Goal: Transaction & Acquisition: Purchase product/service

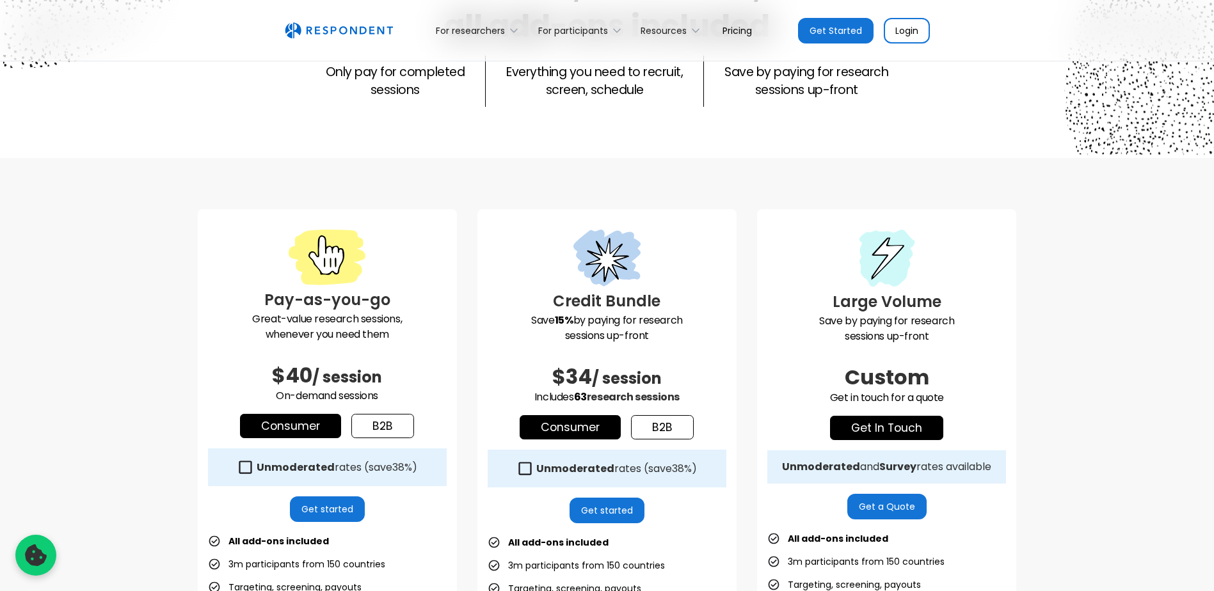
scroll to position [256, 0]
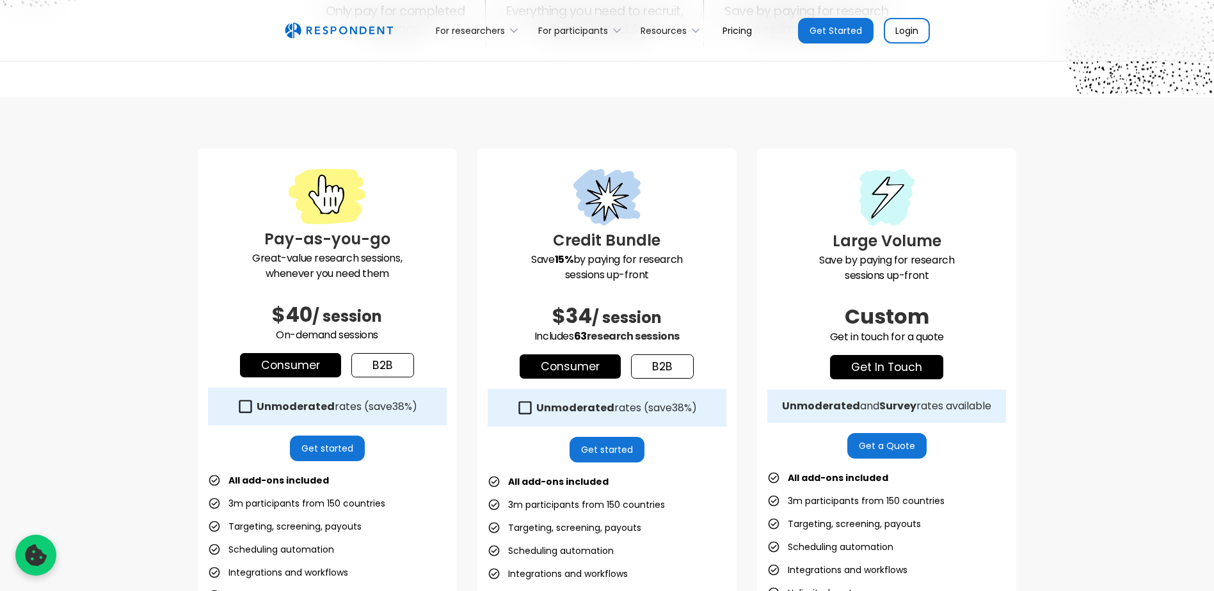
click at [561, 411] on strong "Unmoderated" at bounding box center [575, 408] width 78 height 15
drag, startPoint x: 561, startPoint y: 411, endPoint x: 546, endPoint y: 405, distance: 16.4
click at [546, 405] on strong "Unmoderated" at bounding box center [575, 408] width 78 height 15
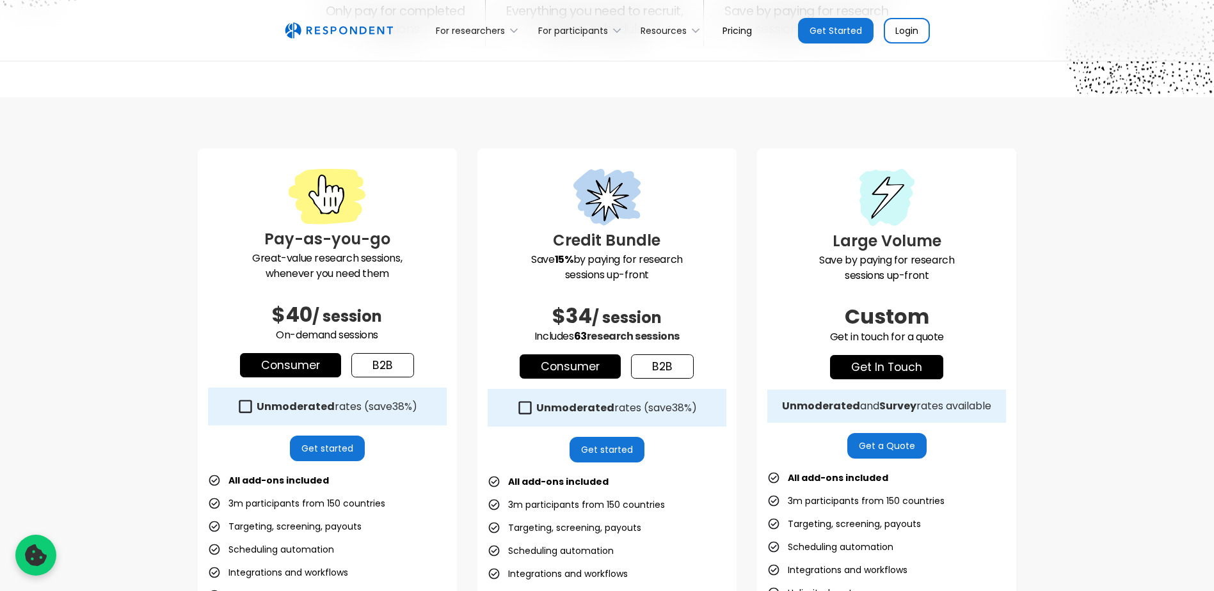
click at [538, 409] on strong "Unmoderated" at bounding box center [575, 408] width 78 height 15
drag, startPoint x: 538, startPoint y: 409, endPoint x: 646, endPoint y: 443, distance: 113.4
click at [689, 449] on div "Credit Bundle Save 15% by paying for research sessions up-front $34 / session I…" at bounding box center [606, 444] width 259 height 593
click at [606, 451] on link "Get started" at bounding box center [607, 450] width 75 height 26
